Goal: Task Accomplishment & Management: Complete application form

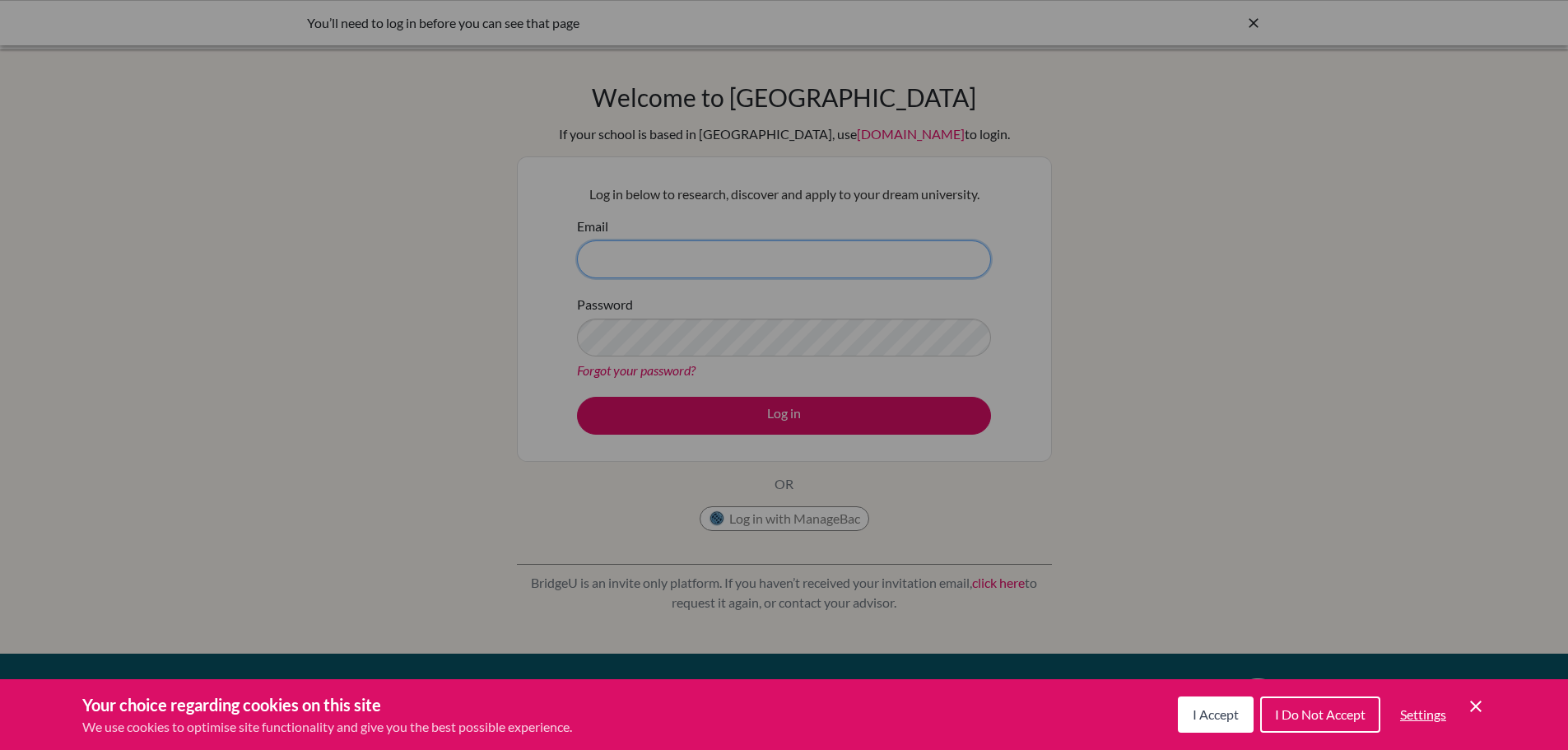
type input "dpaynter@isps.edu.tt"
click at [1472, 706] on icon "Cookie Control Close Icon" at bounding box center [1476, 706] width 20 height 20
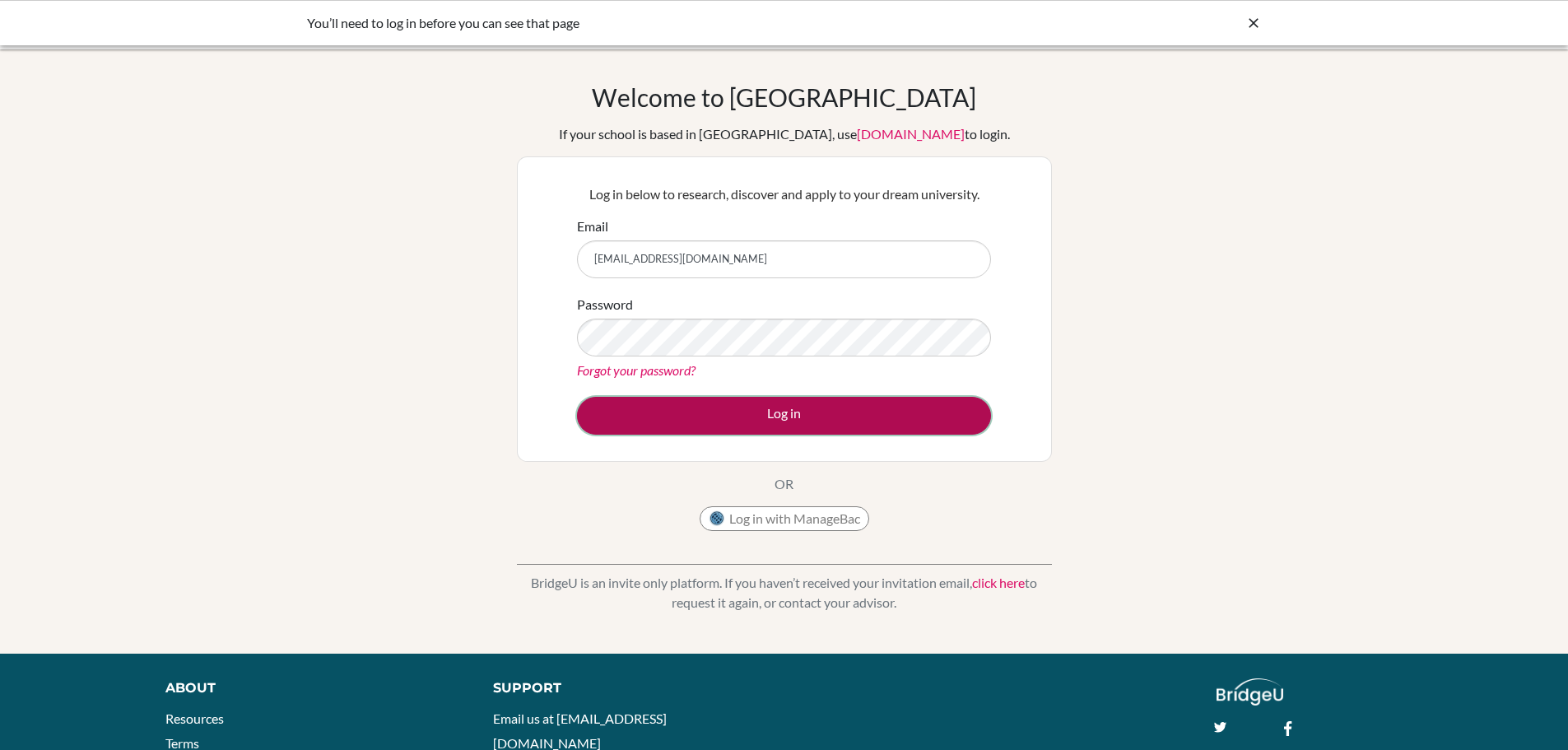
click at [794, 419] on button "Log in" at bounding box center [784, 416] width 414 height 38
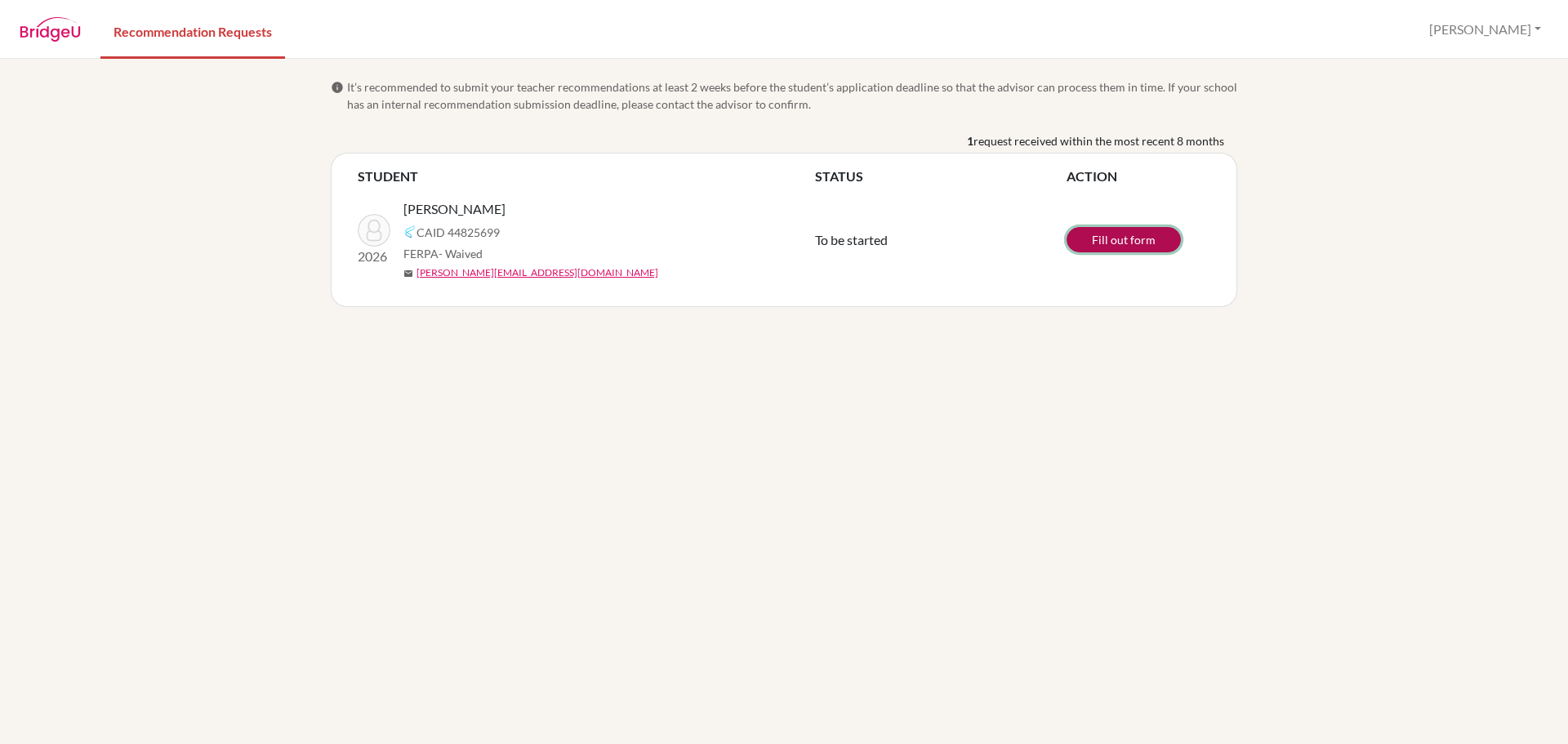
click at [1121, 239] on link "Fill out form" at bounding box center [1124, 240] width 115 height 26
